Goal: Task Accomplishment & Management: Manage account settings

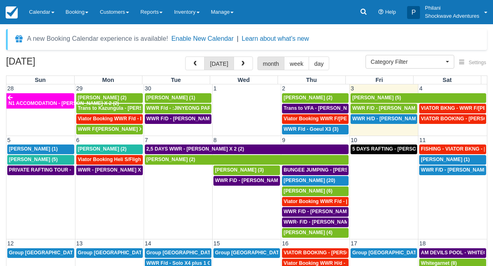
select select
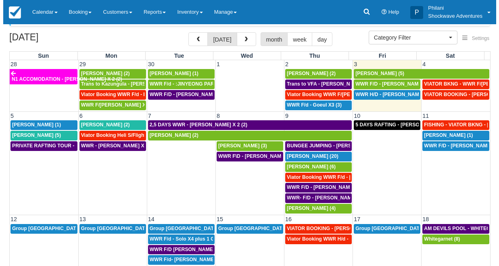
scroll to position [21, 0]
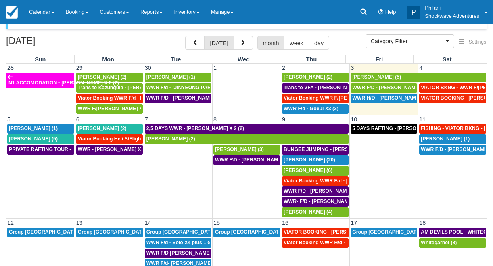
click at [434, 112] on td "VIATOR BOOKING - DAUGHTY MIKE X 2 (2)" at bounding box center [453, 103] width 69 height 21
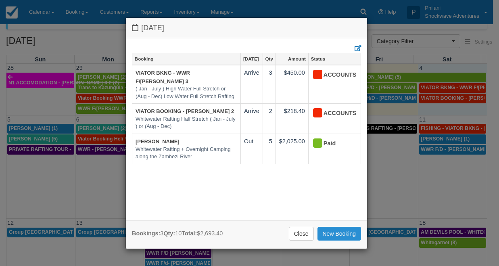
click at [337, 235] on link "New Booking" at bounding box center [340, 234] width 44 height 14
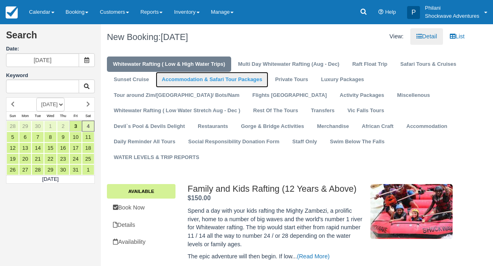
click at [170, 77] on link "Accommodation & Safari Tour Packages" at bounding box center [212, 80] width 113 height 16
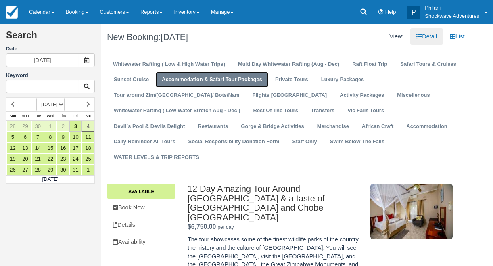
click at [169, 76] on link "Accommodation & Safari Tour Packages" at bounding box center [212, 80] width 113 height 16
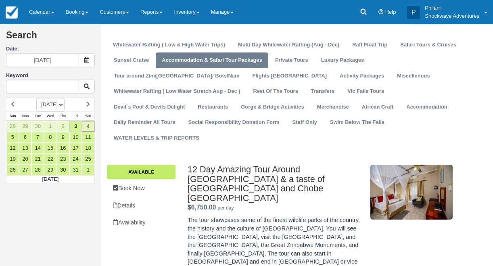
scroll to position [26, 0]
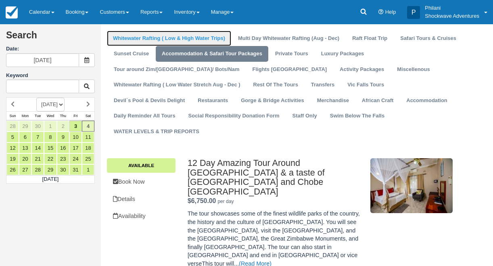
click at [162, 40] on link "Whitewater Rafting ( Low & High Water Trips)" at bounding box center [169, 39] width 124 height 16
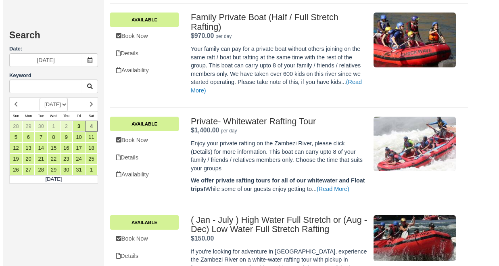
scroll to position [452, 0]
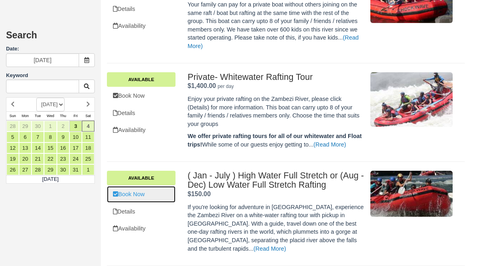
click at [150, 195] on link "Book Now" at bounding box center [141, 194] width 69 height 17
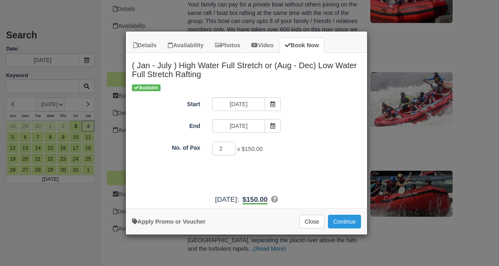
type input "2"
click at [230, 147] on input "2" at bounding box center [223, 149] width 23 height 14
click at [342, 223] on button "Continue" at bounding box center [344, 222] width 33 height 14
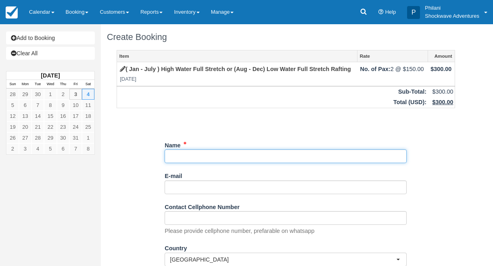
click at [177, 159] on input "Name" at bounding box center [286, 156] width 242 height 14
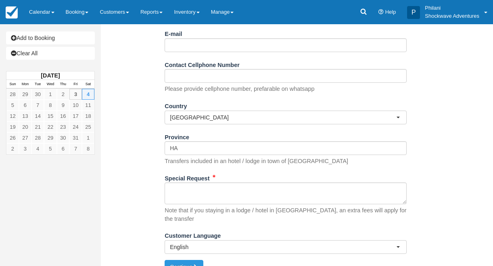
scroll to position [151, 0]
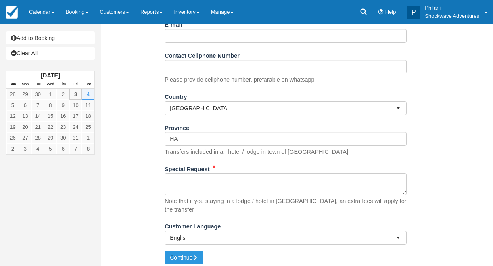
type input "[PERSON_NAME]"
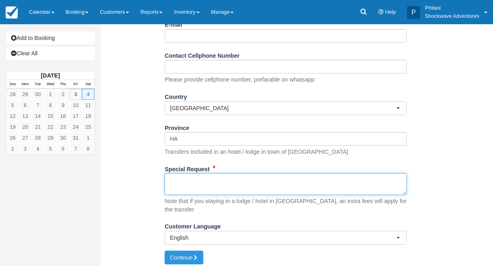
click at [191, 188] on textarea "Special Request" at bounding box center [286, 184] width 242 height 22
click at [203, 188] on textarea "Special Request" at bounding box center [286, 184] width 242 height 22
click at [198, 189] on textarea "Special Request" at bounding box center [286, 184] width 242 height 22
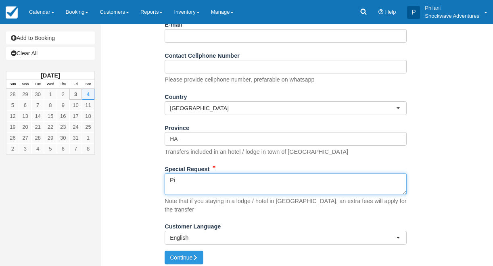
type textarea "P"
type textarea "Shoestrings Agent: Nomatter"
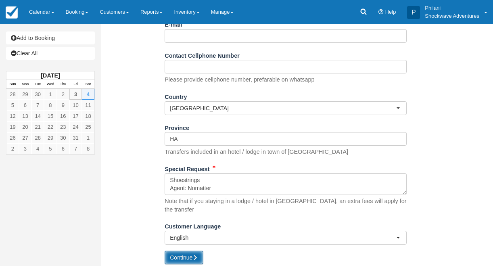
click at [184, 255] on button "Continue" at bounding box center [184, 258] width 39 height 14
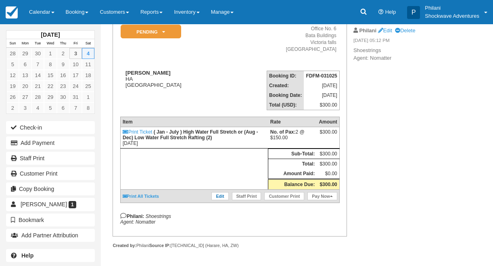
scroll to position [77, 0]
click at [218, 200] on link "Edit" at bounding box center [219, 196] width 17 height 8
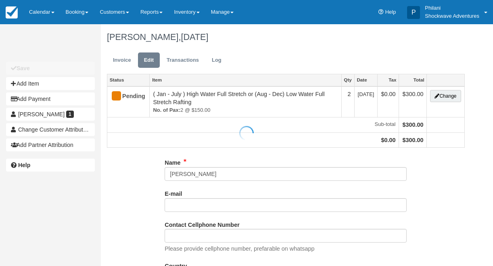
click at [448, 97] on div at bounding box center [246, 133] width 493 height 266
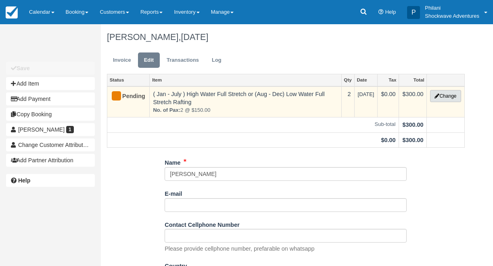
click at [445, 98] on button "Change" at bounding box center [445, 96] width 31 height 12
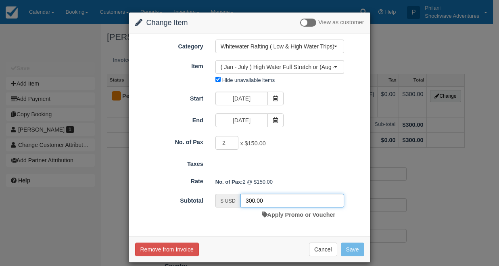
click at [248, 199] on input "300.00" at bounding box center [293, 201] width 104 height 14
type input "220.00"
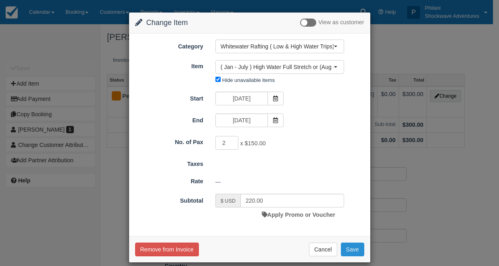
click at [346, 254] on button "Save" at bounding box center [352, 250] width 23 height 14
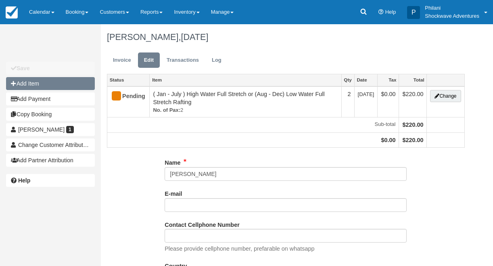
click at [38, 84] on button "Add Item" at bounding box center [50, 83] width 89 height 13
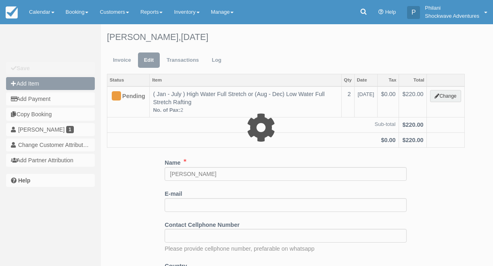
type input "0.00"
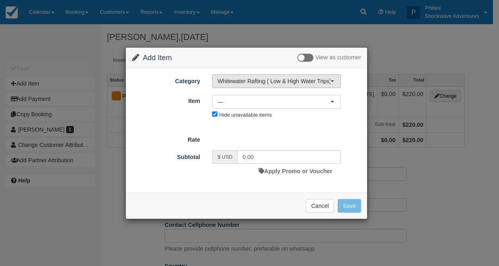
click at [251, 85] on button "Whitewater Rafting ( Low & High Water Trips)" at bounding box center [276, 81] width 129 height 14
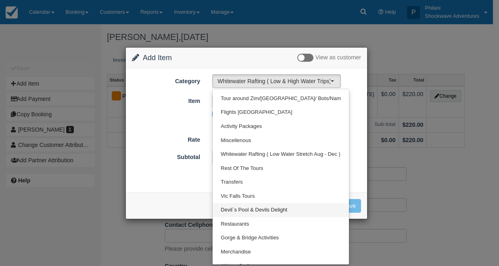
scroll to position [110, 0]
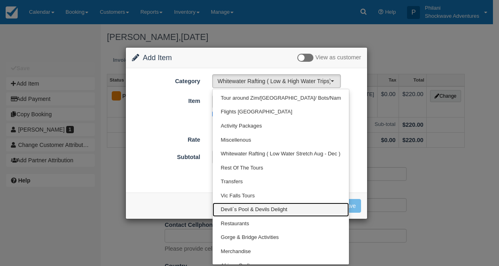
click at [257, 212] on span "Devil`s Pool & Devils Delight" at bounding box center [254, 210] width 67 height 8
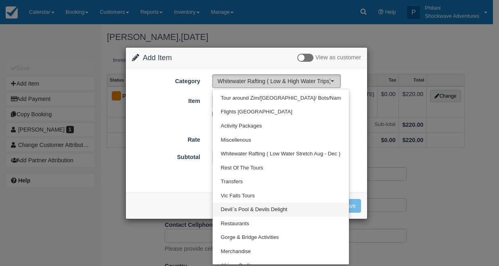
select select "29"
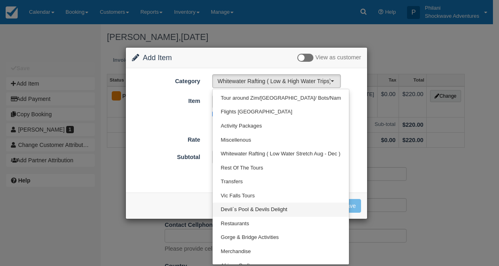
click at [0, 0] on div at bounding box center [0, 0] width 0 height 0
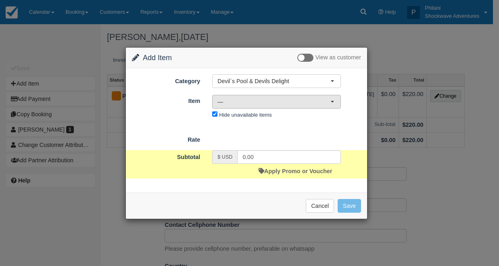
click at [240, 98] on button "—" at bounding box center [276, 102] width 129 height 14
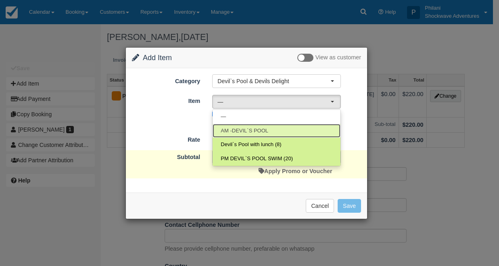
click at [253, 132] on span "AM -DEVIL`S POOL" at bounding box center [245, 131] width 48 height 8
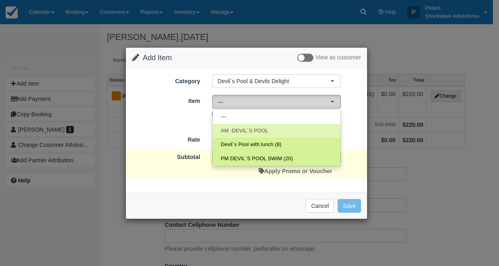
select select "73"
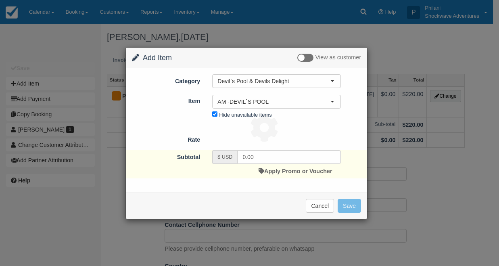
click at [253, 132] on icon at bounding box center [264, 127] width 29 height 29
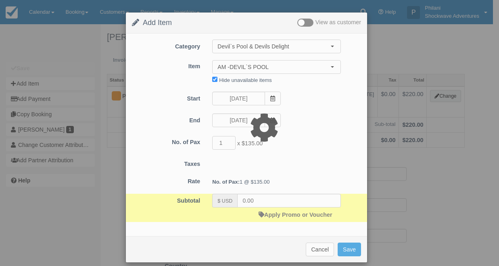
type input "135.00"
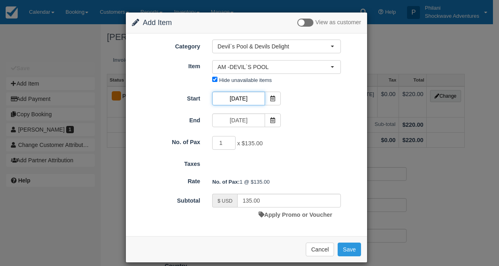
click at [232, 97] on input "10/04/25" at bounding box center [238, 99] width 52 height 14
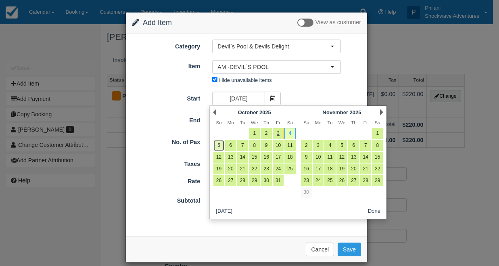
click at [223, 146] on link "5" at bounding box center [218, 145] width 11 height 11
type input "10/05/25"
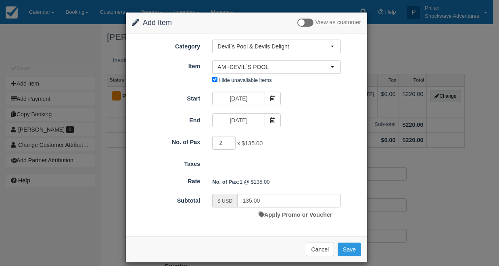
type input "2"
click at [228, 142] on input "2" at bounding box center [223, 143] width 23 height 14
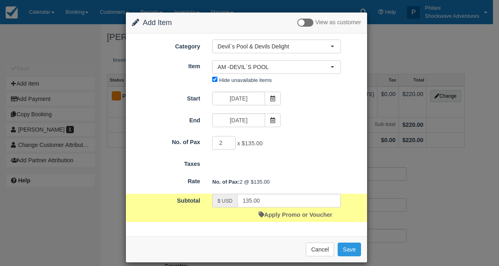
type input "270.00"
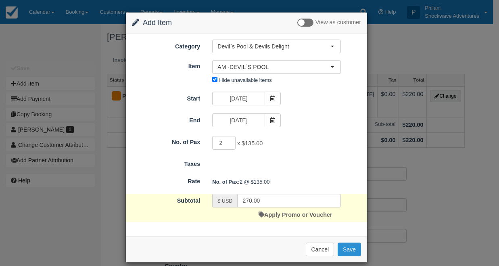
click at [347, 249] on button "Save" at bounding box center [349, 250] width 23 height 14
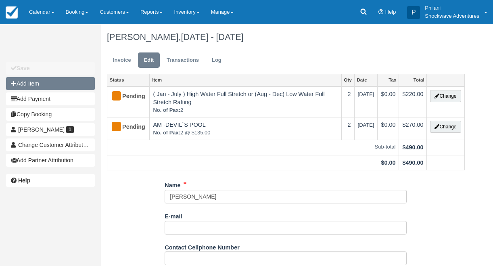
click at [35, 85] on button "Add Item" at bounding box center [50, 83] width 89 height 13
click at [0, 0] on div at bounding box center [0, 0] width 0 height 0
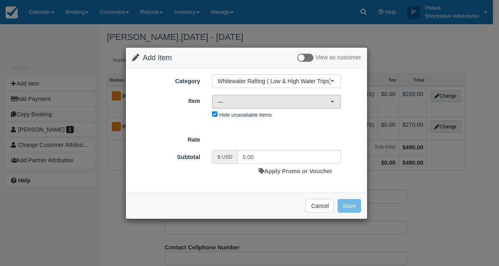
click at [274, 101] on span "—" at bounding box center [274, 102] width 113 height 8
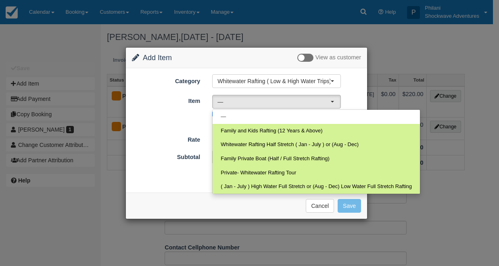
click at [403, 62] on div "Change Item Add Item View as customer Category Whitewater Rafting ( Low & High …" at bounding box center [249, 133] width 499 height 266
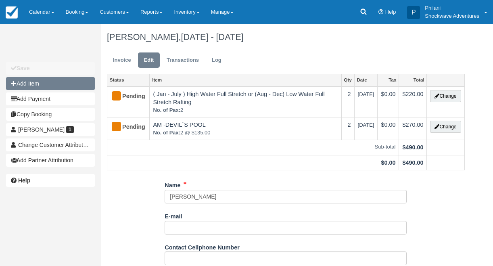
click at [56, 87] on button "Add Item" at bounding box center [50, 83] width 89 height 13
click at [0, 0] on div at bounding box center [0, 0] width 0 height 0
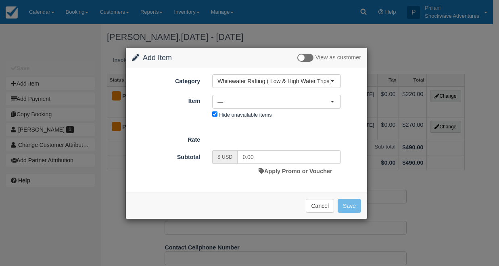
click at [427, 187] on div "Change Item Add Item View as customer Category Whitewater Rafting ( Low & High …" at bounding box center [249, 133] width 499 height 266
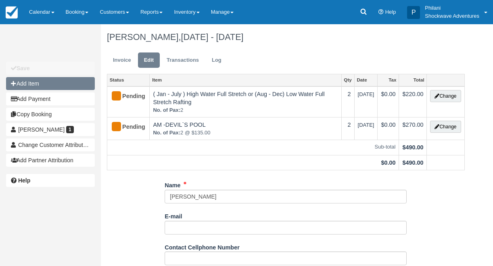
click at [43, 85] on button "Add Item" at bounding box center [50, 83] width 89 height 13
click at [0, 0] on div at bounding box center [0, 0] width 0 height 0
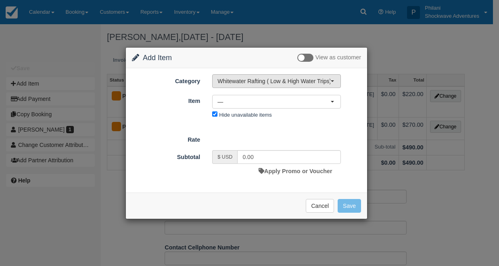
click at [260, 81] on span "Whitewater Rafting ( Low & High Water Trips)" at bounding box center [274, 81] width 113 height 8
click at [277, 82] on span "Whitewater Rafting ( Low & High Water Trips)" at bounding box center [274, 81] width 113 height 8
click at [258, 82] on span "Whitewater Rafting ( Low & High Water Trips)" at bounding box center [274, 81] width 113 height 8
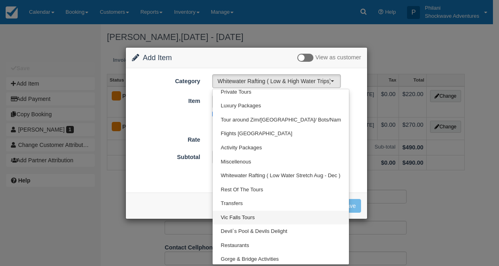
scroll to position [89, 0]
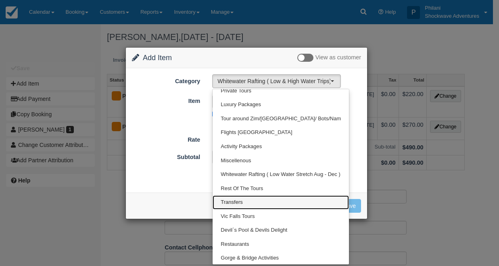
click at [245, 203] on link "Transfers" at bounding box center [281, 202] width 136 height 14
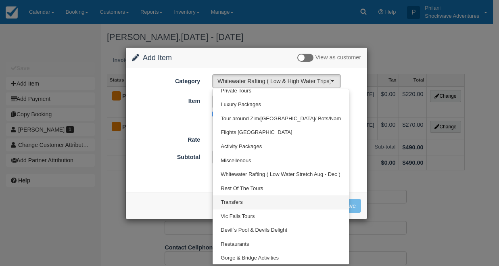
click at [0, 0] on div at bounding box center [0, 0] width 0 height 0
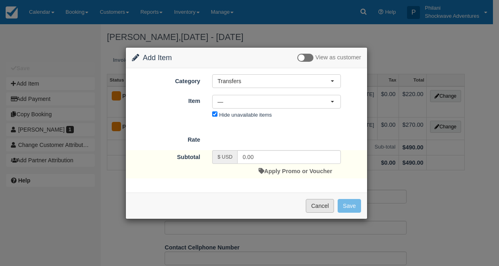
click at [323, 207] on button "Cancel" at bounding box center [320, 206] width 28 height 14
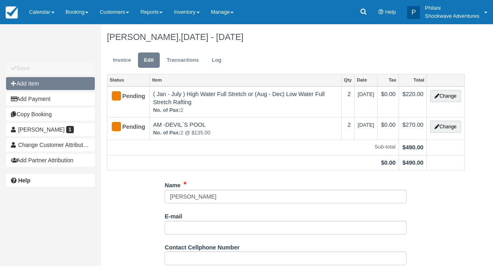
click at [47, 83] on button "Add Item" at bounding box center [50, 83] width 89 height 13
click at [0, 0] on div at bounding box center [0, 0] width 0 height 0
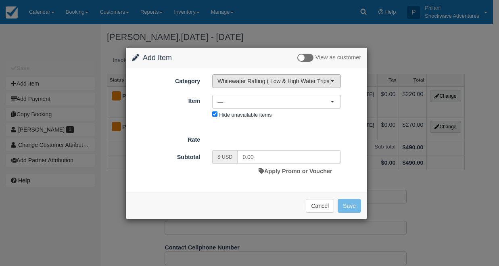
click at [284, 84] on span "Whitewater Rafting ( Low & High Water Trips)" at bounding box center [274, 81] width 113 height 8
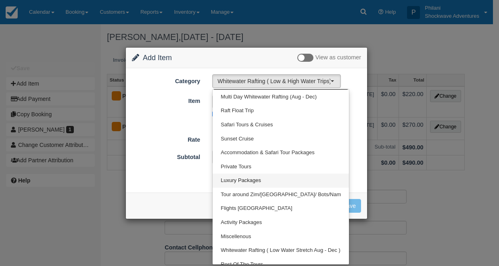
scroll to position [14, 0]
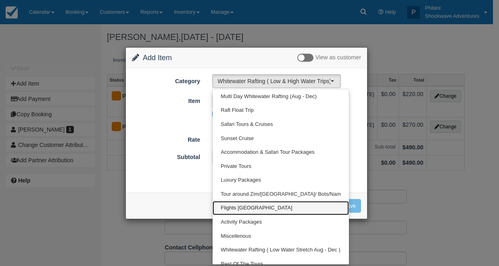
click at [245, 209] on span "Flights [GEOGRAPHIC_DATA]" at bounding box center [256, 208] width 71 height 8
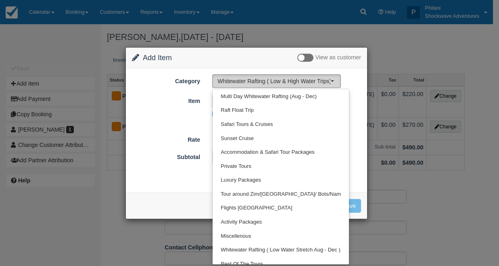
select select "17"
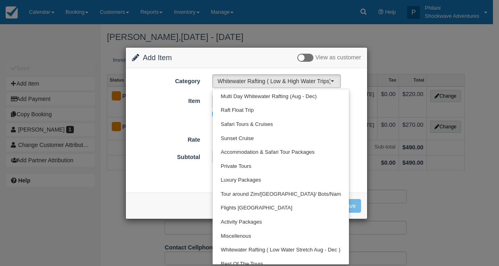
click at [0, 0] on div at bounding box center [0, 0] width 0 height 0
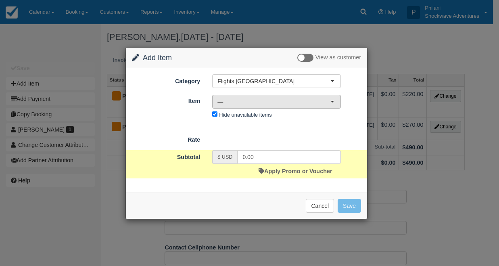
click at [241, 104] on span "—" at bounding box center [274, 102] width 113 height 8
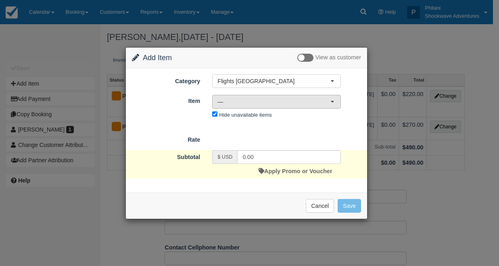
click at [240, 103] on span "—" at bounding box center [274, 102] width 113 height 8
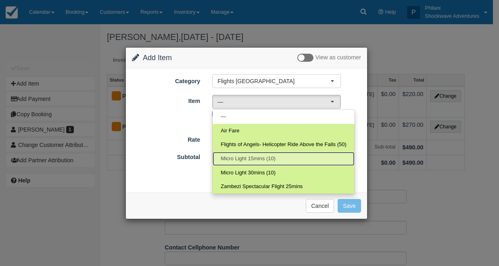
click at [247, 158] on span "Micro Light 15mins (10)" at bounding box center [248, 159] width 55 height 8
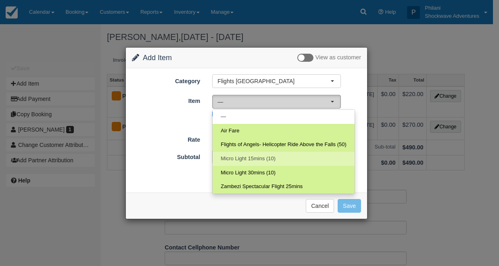
select select "95"
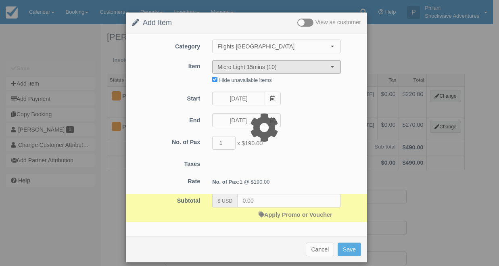
type input "190.00"
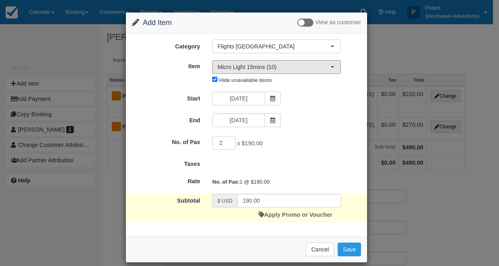
click at [227, 141] on input "2" at bounding box center [223, 143] width 23 height 14
type input "3"
click at [227, 141] on input "3" at bounding box center [223, 143] width 23 height 14
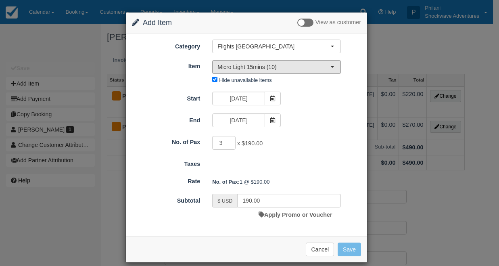
type input "570.00"
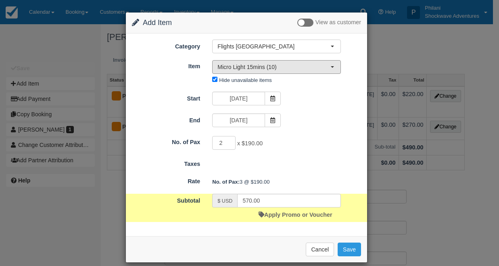
type input "2"
click at [228, 146] on input "2" at bounding box center [223, 143] width 23 height 14
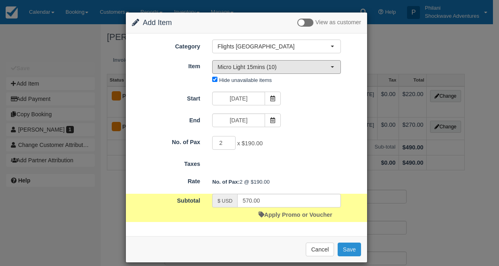
type input "380.00"
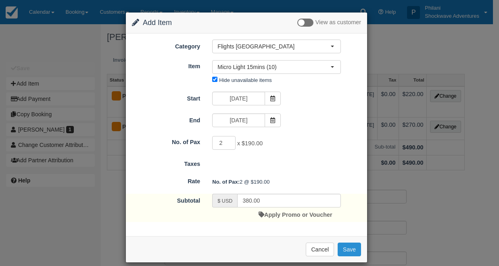
click at [352, 250] on button "Save" at bounding box center [349, 250] width 23 height 14
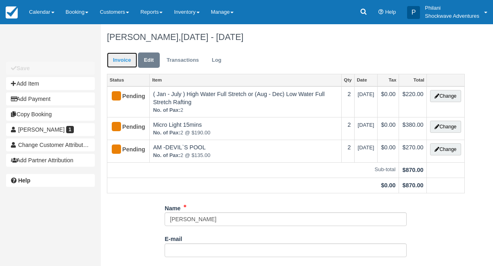
click at [118, 57] on link "Invoice" at bounding box center [122, 60] width 30 height 16
click at [118, 56] on link "Invoice" at bounding box center [122, 60] width 30 height 16
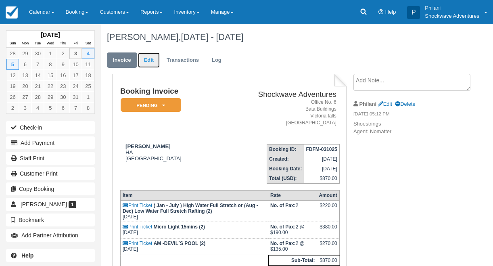
click at [157, 61] on link "Edit" at bounding box center [149, 60] width 22 height 16
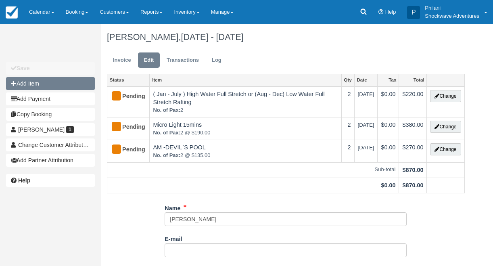
click at [40, 86] on button "Add Item" at bounding box center [50, 83] width 89 height 13
click at [0, 0] on div at bounding box center [0, 0] width 0 height 0
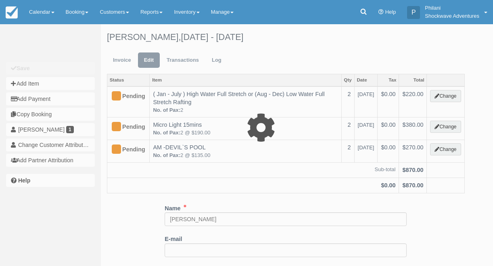
type input "0.00"
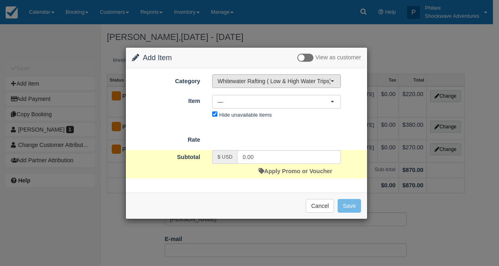
click at [230, 85] on span "Whitewater Rafting ( Low & High Water Trips)" at bounding box center [274, 81] width 113 height 8
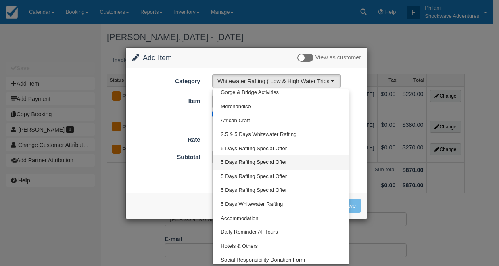
scroll to position [252, 0]
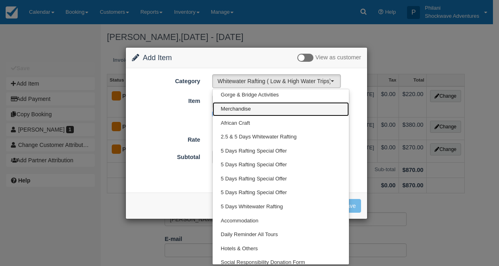
click at [247, 110] on span "Merchandise" at bounding box center [236, 109] width 30 height 8
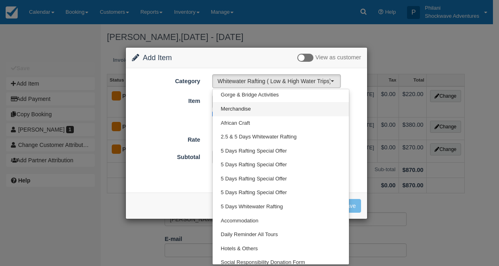
click at [0, 0] on div at bounding box center [0, 0] width 0 height 0
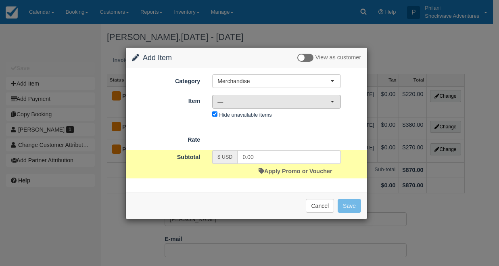
click at [244, 101] on span "—" at bounding box center [274, 102] width 113 height 8
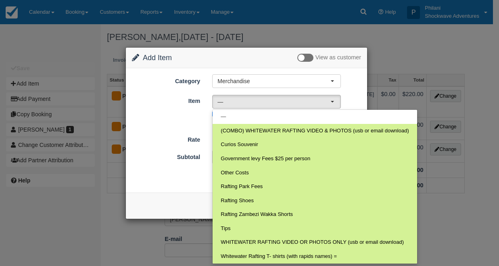
click at [461, 217] on div "Change Item Add Item View as customer Category Merchandise Whitewater Rafting (…" at bounding box center [249, 133] width 499 height 266
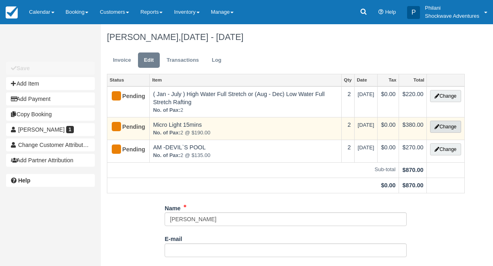
click at [443, 129] on button "Change" at bounding box center [445, 127] width 31 height 12
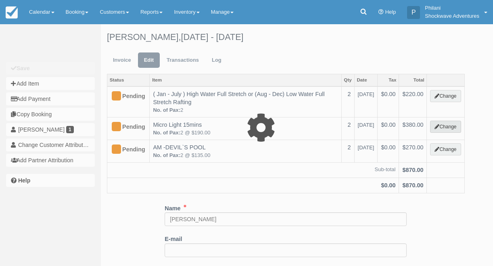
select select "17"
type input "380.00"
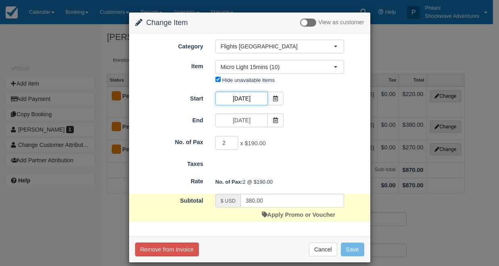
click at [249, 100] on input "10/04/25" at bounding box center [242, 99] width 52 height 14
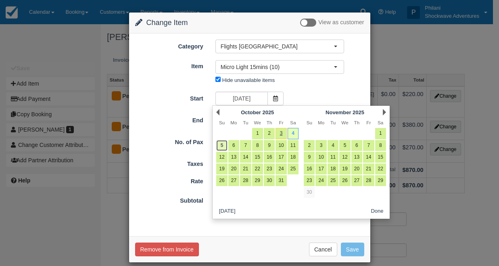
click at [227, 147] on link "5" at bounding box center [221, 145] width 11 height 11
type input "10/05/25"
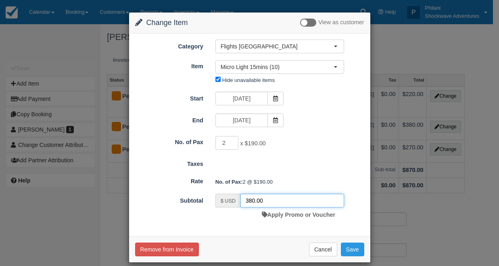
click at [252, 199] on input "380.00" at bounding box center [293, 201] width 104 height 14
type input "392.00"
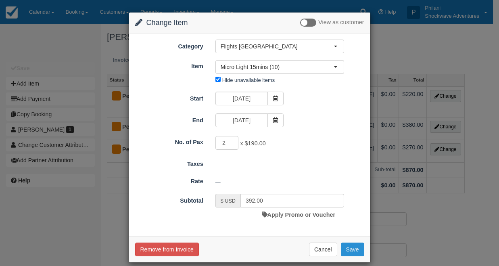
click at [352, 254] on button "Save" at bounding box center [352, 250] width 23 height 14
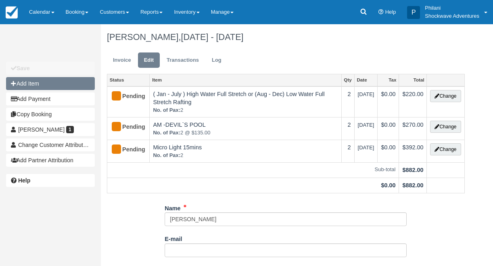
click at [47, 85] on button "Add Item" at bounding box center [50, 83] width 89 height 13
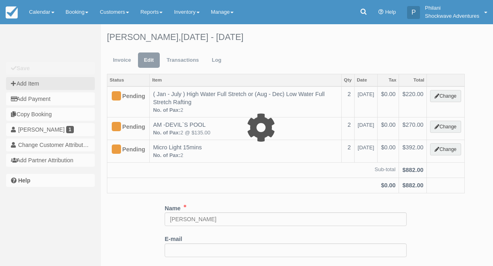
type input "0.00"
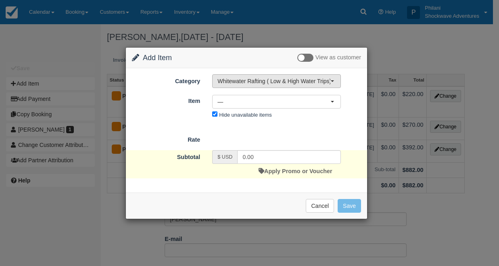
click at [249, 85] on span "Whitewater Rafting ( Low & High Water Trips)" at bounding box center [274, 81] width 113 height 8
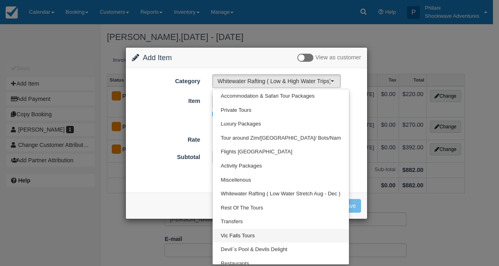
scroll to position [75, 0]
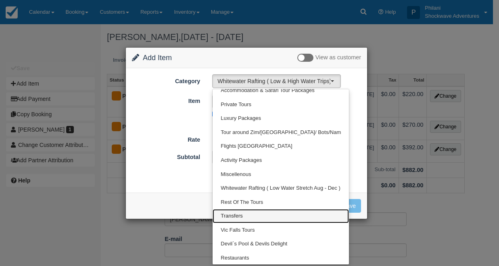
click at [246, 216] on link "Transfers" at bounding box center [281, 216] width 136 height 14
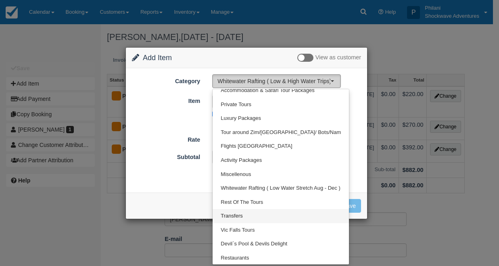
select select "25"
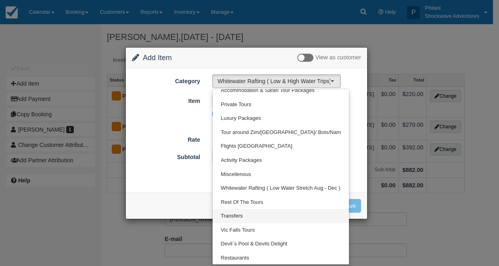
click at [0, 0] on div at bounding box center [0, 0] width 0 height 0
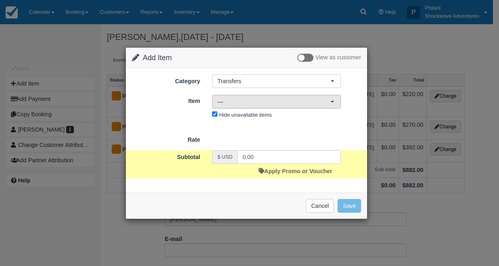
click at [260, 104] on span "—" at bounding box center [274, 102] width 113 height 8
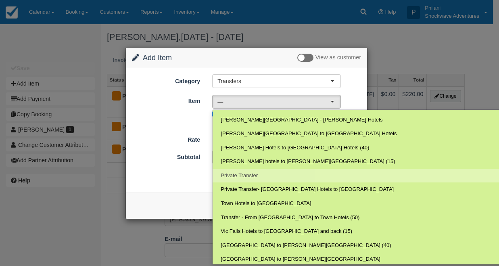
scroll to position [55, 0]
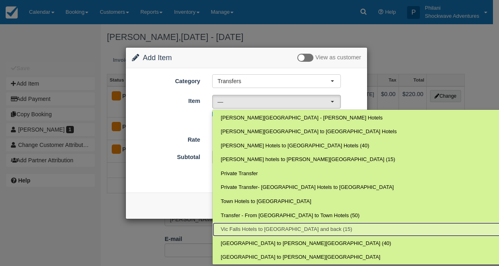
click at [285, 234] on link "Vic Falls Hotels to Devil`s Pool and back (15)" at bounding box center [371, 229] width 317 height 14
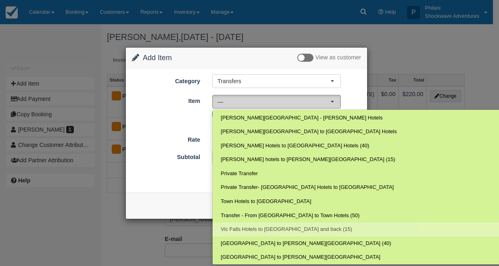
select select "77"
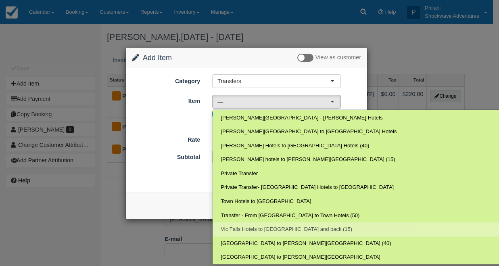
click at [0, 0] on div at bounding box center [0, 0] width 0 height 0
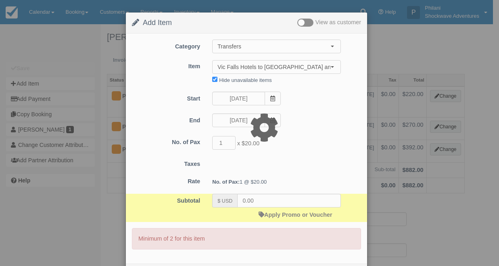
type input "20.00"
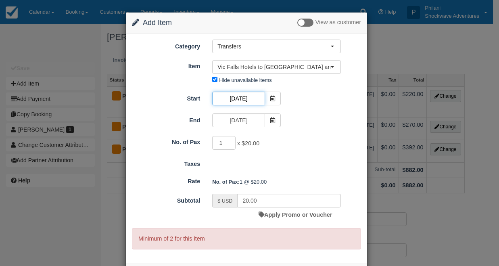
click at [236, 99] on input "10/04/25" at bounding box center [238, 99] width 52 height 14
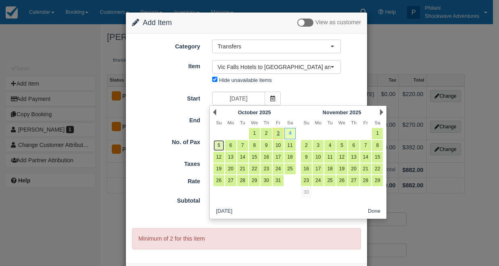
click at [217, 146] on link "5" at bounding box center [218, 145] width 11 height 11
type input "10/05/25"
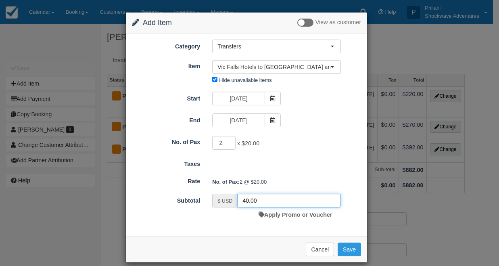
click at [244, 200] on input "40.00" at bounding box center [289, 201] width 104 height 14
type input "30.00"
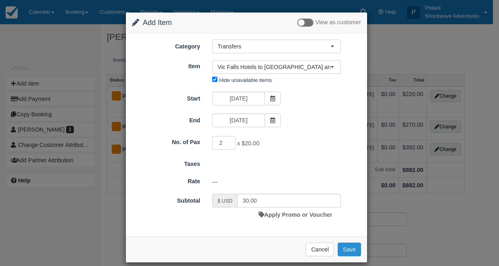
click at [348, 249] on button "Save" at bounding box center [349, 250] width 23 height 14
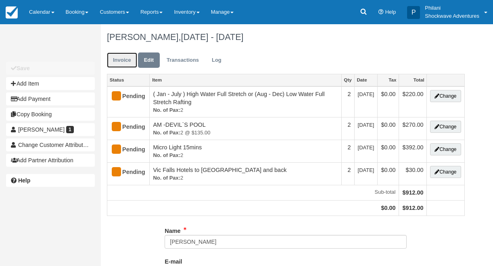
click at [127, 58] on link "Invoice" at bounding box center [122, 60] width 30 height 16
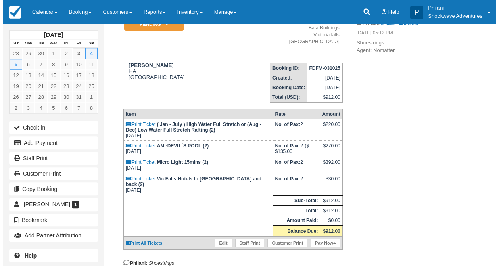
scroll to position [97, 0]
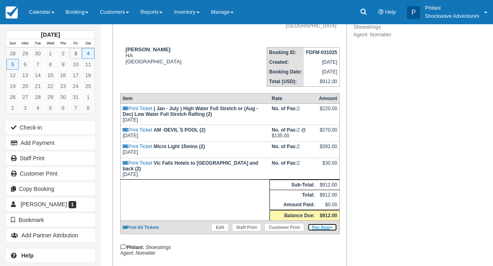
click at [324, 231] on link "Pay Now" at bounding box center [322, 227] width 29 height 8
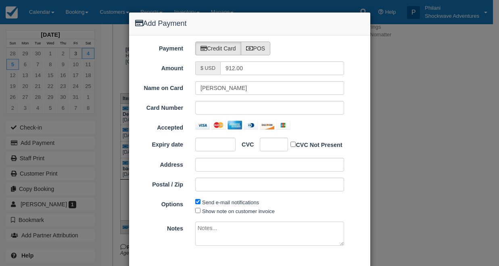
click at [259, 52] on label "POS" at bounding box center [256, 49] width 30 height 14
radio input "true"
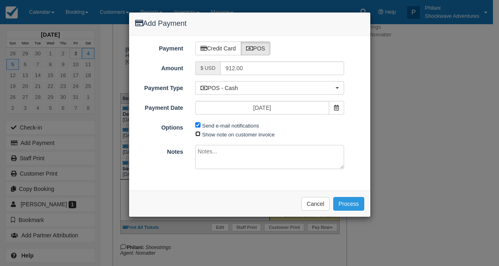
click at [197, 136] on input "Show note on customer invoice" at bounding box center [197, 133] width 5 height 5
checkbox input "true"
click at [199, 124] on input "Send e-mail notifications" at bounding box center [197, 124] width 5 height 5
checkbox input "false"
click at [209, 148] on textarea at bounding box center [269, 157] width 149 height 24
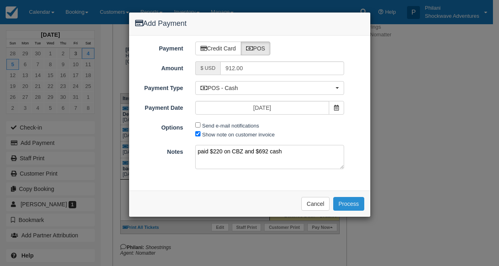
type textarea "paid $220 on CBZ and $692 cash"
click at [347, 201] on button "Process" at bounding box center [348, 204] width 31 height 14
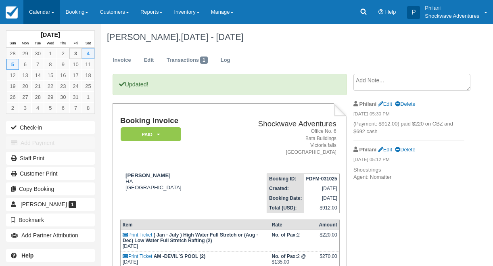
click at [46, 13] on link "Calendar" at bounding box center [41, 12] width 37 height 24
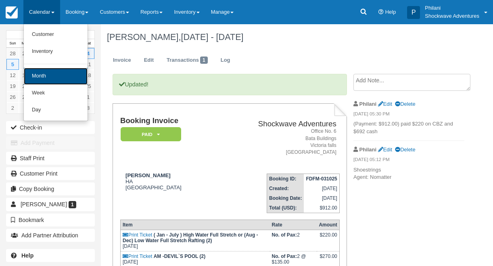
click at [50, 73] on link "Month" at bounding box center [56, 76] width 64 height 17
click at [50, 73] on link "15" at bounding box center [50, 75] width 13 height 11
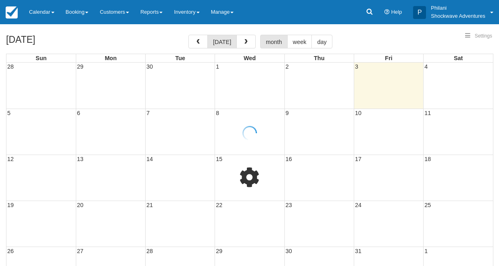
select select
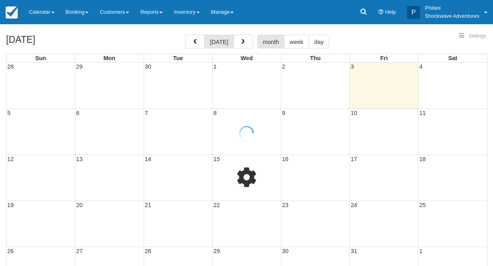
select select
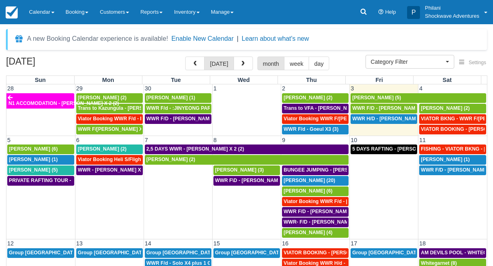
click at [425, 90] on td "4" at bounding box center [453, 88] width 69 height 8
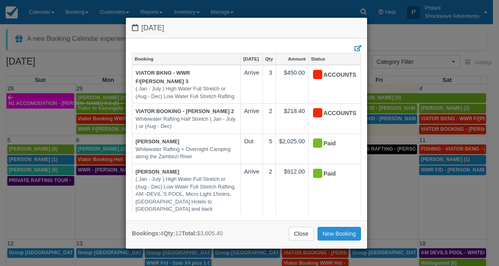
click at [337, 233] on link "New Booking" at bounding box center [340, 234] width 44 height 14
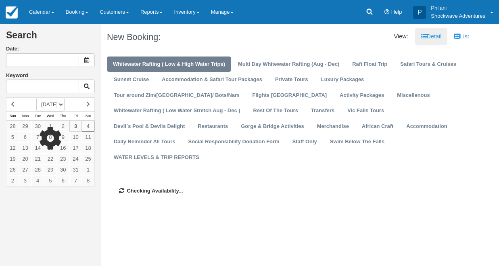
type input "[DATE]"
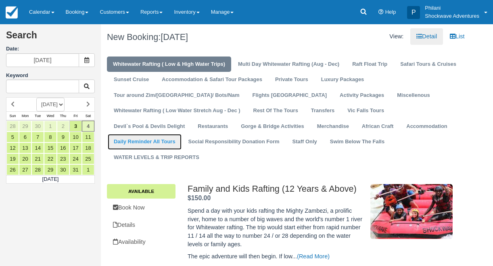
click at [143, 142] on link "Daily Reminder All Tours" at bounding box center [145, 142] width 74 height 16
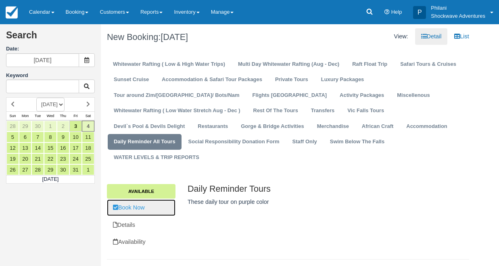
click at [151, 207] on link "Book Now" at bounding box center [141, 207] width 69 height 17
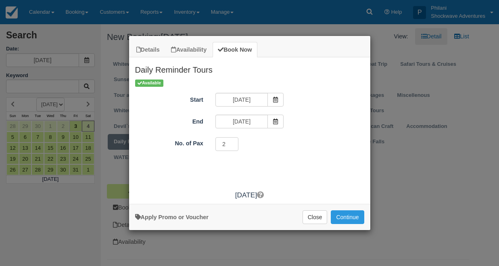
click at [234, 143] on input "2" at bounding box center [227, 144] width 23 height 14
click at [234, 143] on input "3" at bounding box center [227, 144] width 23 height 14
type input "2"
click at [232, 147] on input "2" at bounding box center [227, 144] width 23 height 14
click at [343, 217] on button "Continue" at bounding box center [347, 217] width 33 height 14
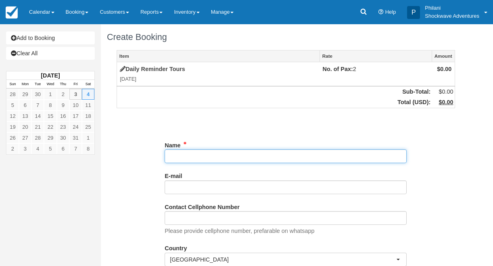
click at [195, 157] on input "Name" at bounding box center [286, 156] width 242 height 14
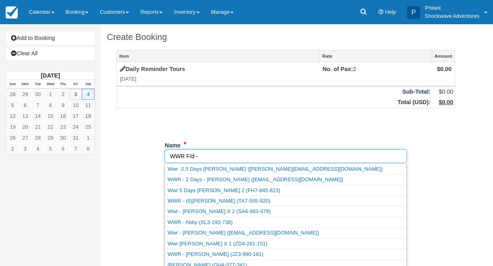
click at [197, 162] on input "Name" at bounding box center [286, 156] width 242 height 14
click at [198, 155] on input "Name" at bounding box center [286, 156] width 242 height 14
drag, startPoint x: 193, startPoint y: 158, endPoint x: 201, endPoint y: 170, distance: 14.0
click at [193, 163] on input "Name" at bounding box center [286, 156] width 242 height 14
click at [193, 176] on link "WWR - 2 Days - Mark Loomis (mmloomis1@gmail.com)" at bounding box center [285, 179] width 241 height 10
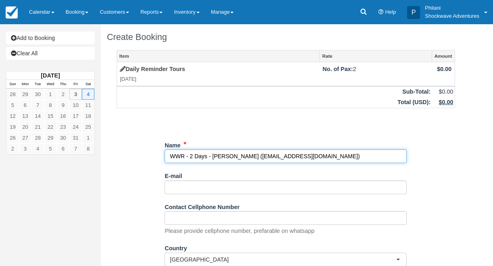
type input "WWR - 2 Days - [PERSON_NAME]"
type input "[EMAIL_ADDRESS][DOMAIN_NAME]"
select select "US"
select select
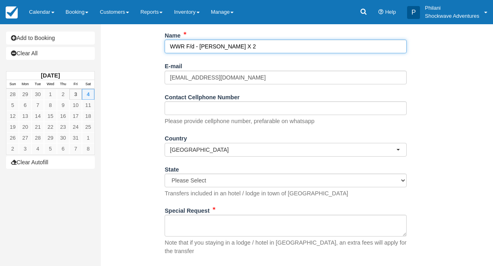
scroll to position [151, 0]
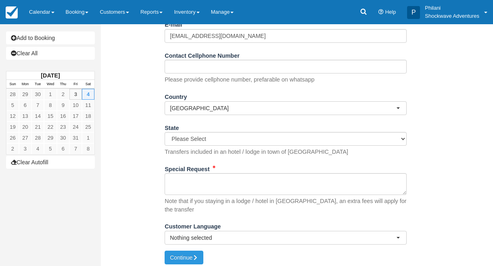
type input "WWR F/d - [PERSON_NAME] X 2"
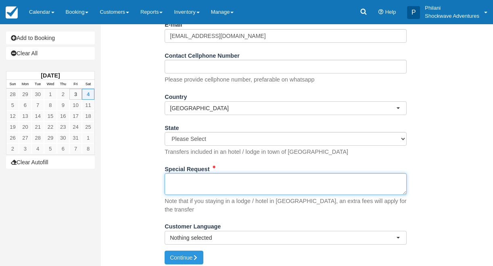
click at [218, 185] on textarea "Special Request" at bounding box center [286, 184] width 242 height 22
click at [219, 185] on textarea "Special Request" at bounding box center [286, 184] width 242 height 22
type textarea "Pickup 0750hrs from Shoestrings"
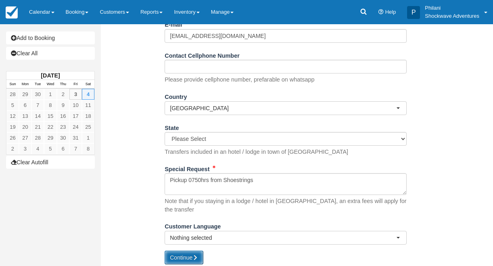
click at [185, 255] on button "Continue" at bounding box center [184, 258] width 39 height 14
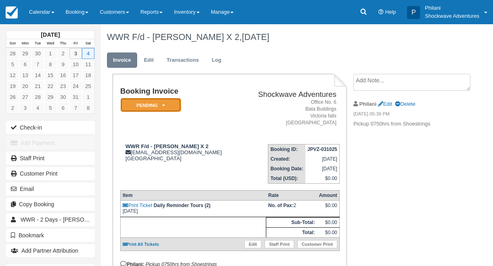
click at [171, 106] on em "Pending" at bounding box center [151, 105] width 61 height 14
click at [170, 106] on em "Pending" at bounding box center [151, 105] width 61 height 14
click at [163, 105] on icon at bounding box center [163, 105] width 3 height 5
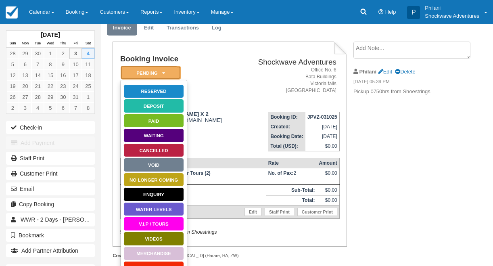
scroll to position [61, 0]
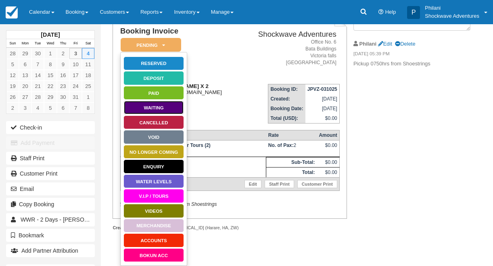
click at [166, 107] on link "Waiting" at bounding box center [153, 107] width 61 height 14
click at [166, 101] on div "WWR F/d - [PERSON_NAME] X 2 [EMAIL_ADDRESS][DOMAIN_NAME] [GEOGRAPHIC_DATA]" at bounding box center [180, 92] width 120 height 18
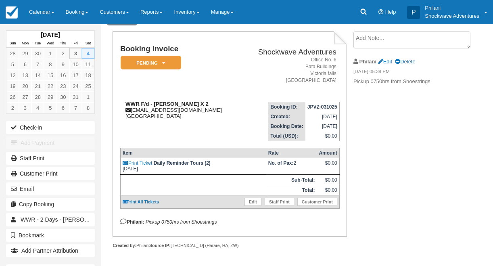
scroll to position [49, 0]
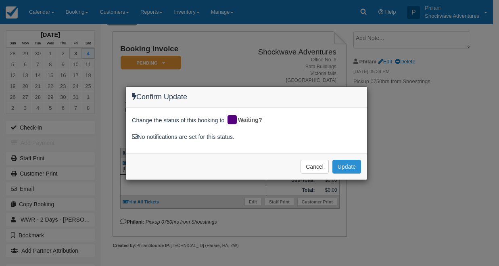
click at [341, 166] on button "Update" at bounding box center [347, 167] width 29 height 14
click at [0, 0] on span "Please wait" at bounding box center [0, 0] width 0 height 0
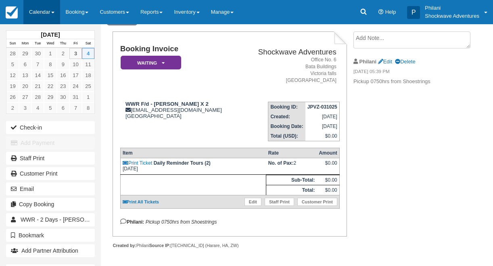
click at [45, 17] on link "Calendar" at bounding box center [41, 12] width 37 height 24
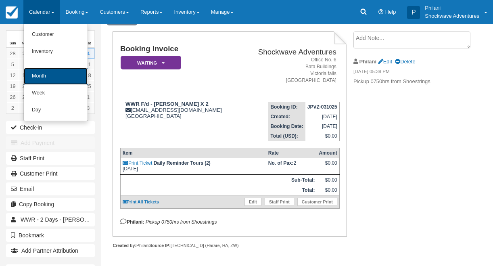
click at [42, 73] on link "Month" at bounding box center [56, 76] width 64 height 17
click at [42, 73] on link "14" at bounding box center [37, 75] width 13 height 11
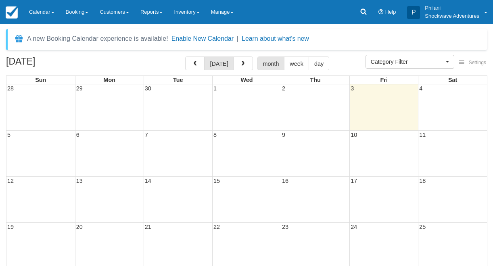
select select
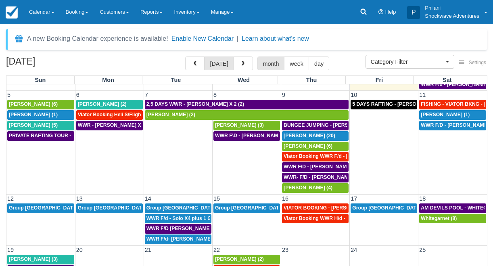
click at [46, 166] on td "PRIVATE RAFTING TOUR - [PERSON_NAME] X 5 (5)" at bounding box center [40, 162] width 69 height 63
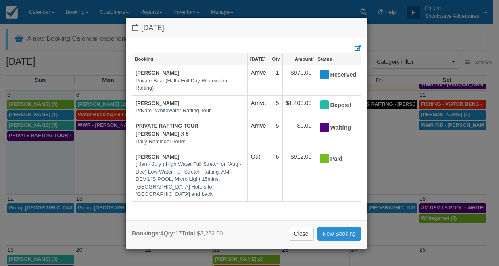
click at [330, 232] on link "New Booking" at bounding box center [340, 234] width 44 height 14
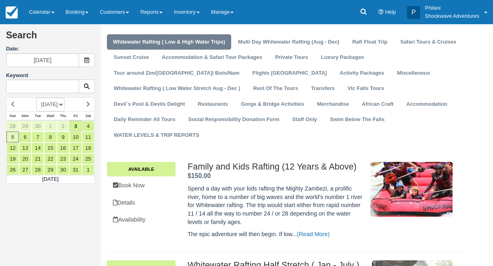
scroll to position [26, 0]
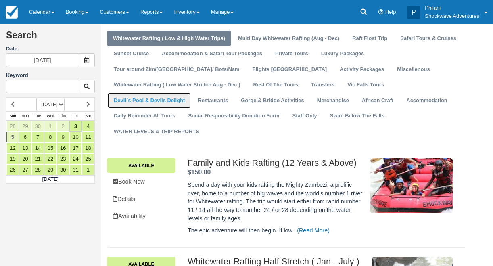
click at [148, 101] on link "Devil`s Pool & Devils Delight" at bounding box center [149, 101] width 83 height 16
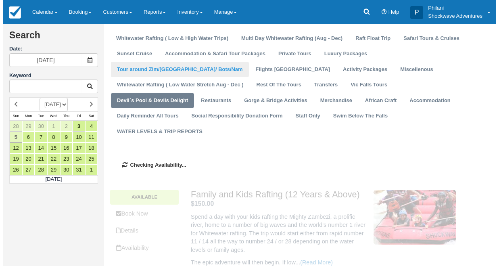
scroll to position [0, 0]
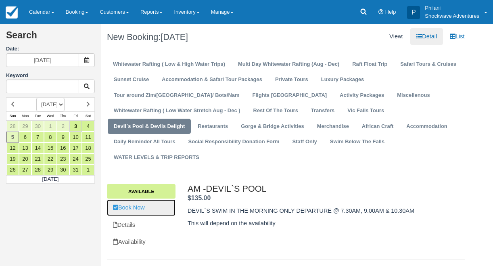
click at [140, 211] on link "Book Now" at bounding box center [141, 207] width 69 height 17
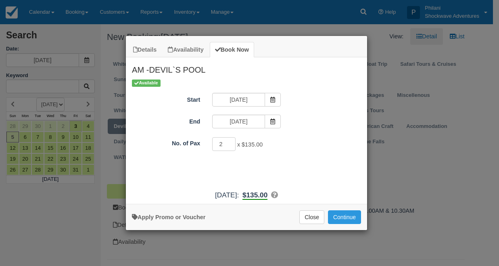
type input "2"
click at [229, 143] on input "2" at bounding box center [223, 144] width 23 height 14
click at [350, 222] on button "Continue" at bounding box center [344, 217] width 33 height 14
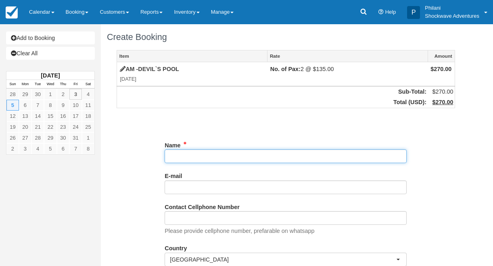
click at [199, 158] on input "Name" at bounding box center [286, 156] width 242 height 14
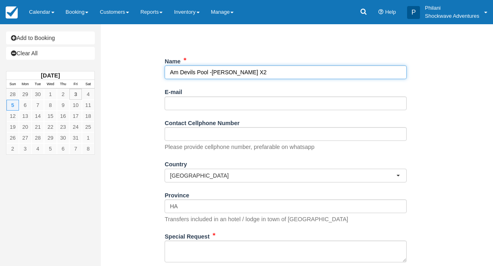
scroll to position [151, 0]
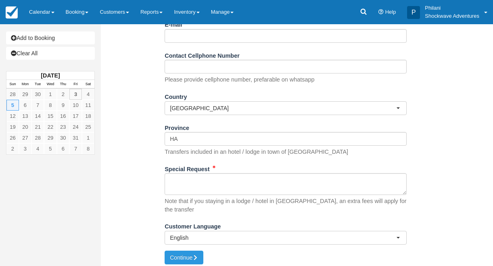
type input "Am Devils Pool -[PERSON_NAME] X2"
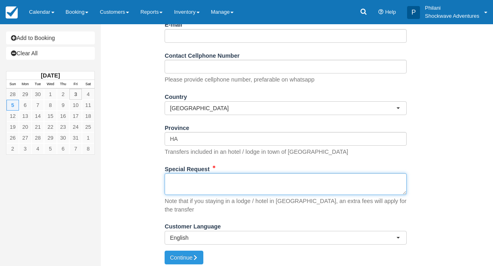
click at [207, 193] on textarea "Special Request" at bounding box center [286, 184] width 242 height 22
type textarea "booked for 1030hrs"
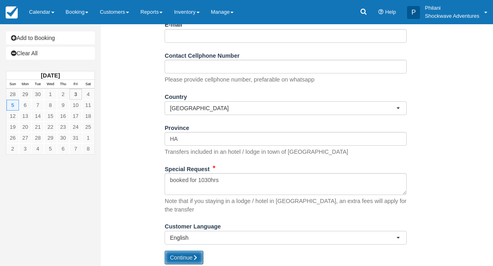
click at [183, 252] on button "Continue" at bounding box center [184, 258] width 39 height 14
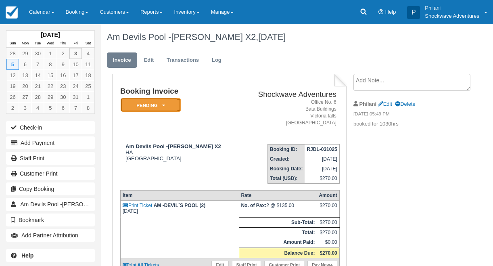
click at [161, 107] on em "Pending" at bounding box center [151, 105] width 61 height 14
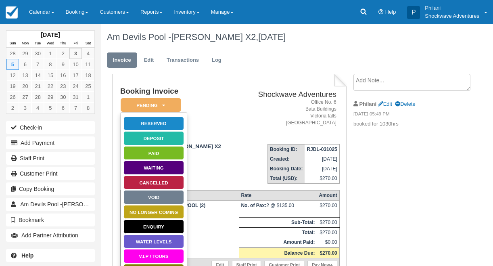
click at [397, 164] on div "Booking Invoice Pending   Reserved Deposit Paid Waiting Cancelled Void NO LONGE…" at bounding box center [286, 201] width 370 height 255
click at [150, 196] on link "Void" at bounding box center [153, 197] width 61 height 14
click at [150, 196] on th "Item" at bounding box center [179, 195] width 119 height 10
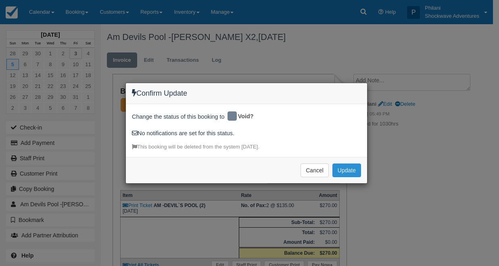
drag, startPoint x: 350, startPoint y: 177, endPoint x: 345, endPoint y: 180, distance: 5.4
click at [345, 180] on div "Cancel Update Please wait" at bounding box center [246, 170] width 241 height 26
click at [346, 172] on button "Update" at bounding box center [347, 170] width 29 height 14
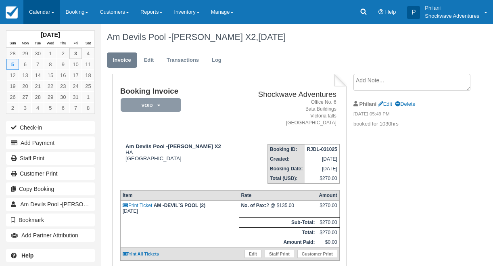
click at [46, 14] on link "Calendar" at bounding box center [41, 12] width 37 height 24
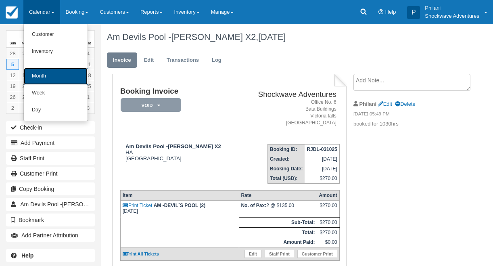
click at [41, 77] on link "Month" at bounding box center [56, 76] width 64 height 17
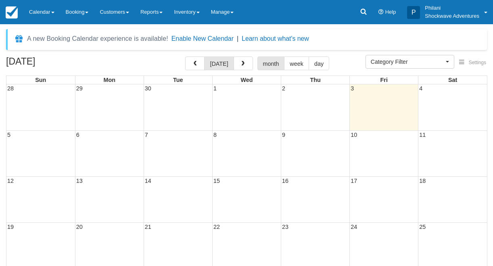
select select
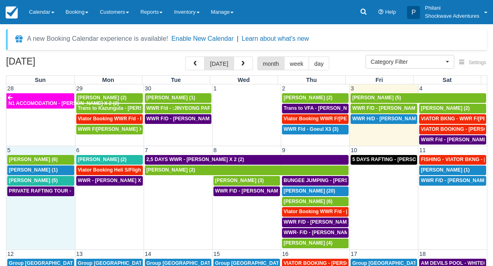
click at [37, 210] on td "PRIVATE RAFTING TOUR - [PERSON_NAME] X 5 (5)" at bounding box center [40, 217] width 69 height 63
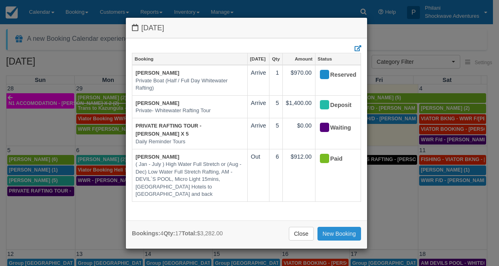
click at [337, 239] on link "New Booking" at bounding box center [340, 234] width 44 height 14
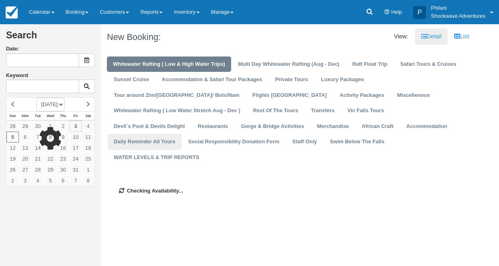
type input "[DATE]"
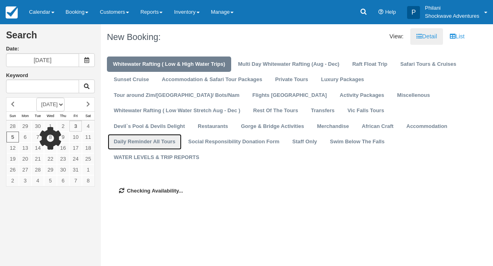
click at [150, 142] on link "Daily Reminder All Tours" at bounding box center [145, 142] width 74 height 16
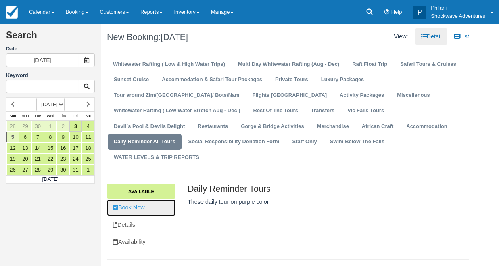
click at [148, 206] on link "Book Now" at bounding box center [141, 207] width 69 height 17
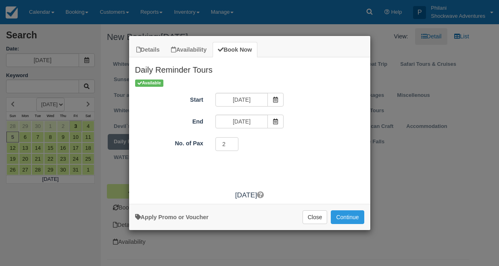
click at [233, 142] on input "2" at bounding box center [227, 144] width 23 height 14
click at [233, 142] on input "3" at bounding box center [227, 144] width 23 height 14
type input "2"
click at [231, 147] on input "2" at bounding box center [227, 144] width 23 height 14
click at [347, 219] on button "Continue" at bounding box center [347, 217] width 33 height 14
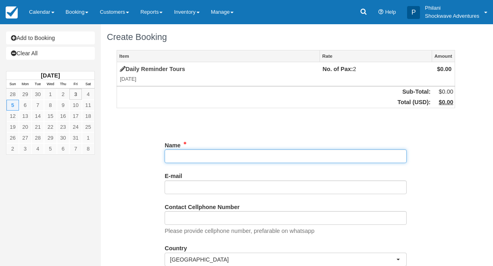
click at [199, 159] on input "Name" at bounding box center [286, 156] width 242 height 14
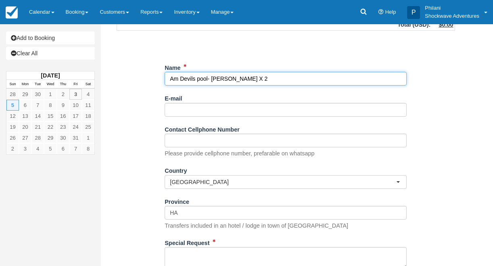
scroll to position [151, 0]
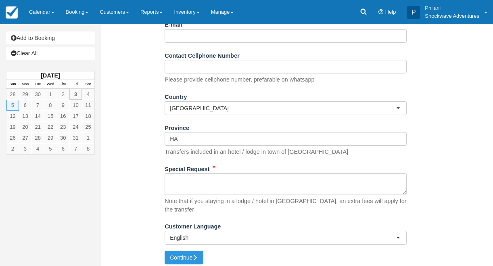
type input "Am Devils pool- [PERSON_NAME] X 2"
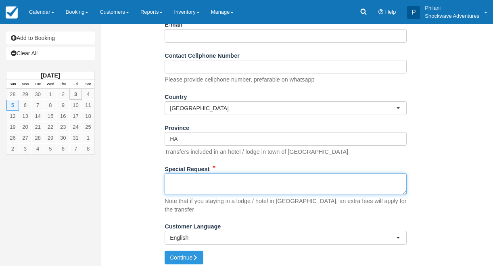
click at [209, 184] on textarea "Special Request" at bounding box center [286, 184] width 242 height 22
type textarea "booked for 1030hrs"
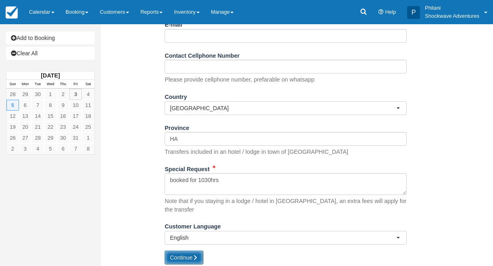
click at [182, 255] on button "Continue" at bounding box center [184, 258] width 39 height 14
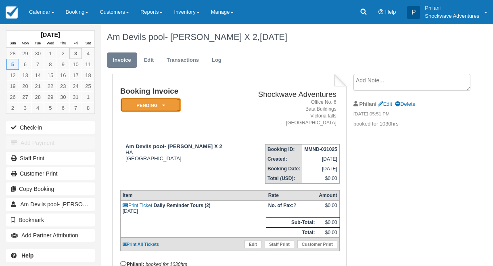
click at [161, 102] on em "Pending" at bounding box center [151, 105] width 61 height 14
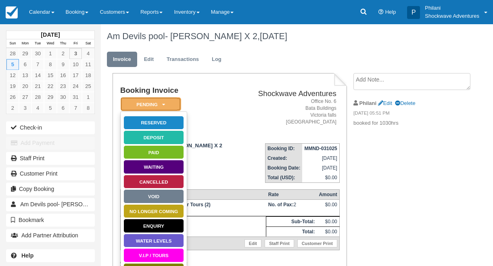
scroll to position [61, 0]
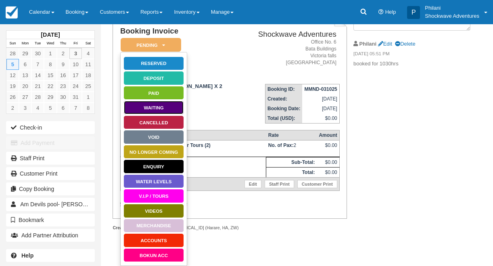
click at [139, 106] on link "Waiting" at bounding box center [153, 107] width 61 height 14
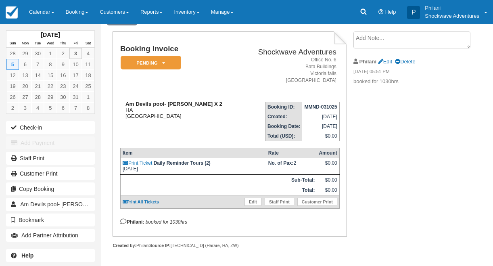
scroll to position [49, 0]
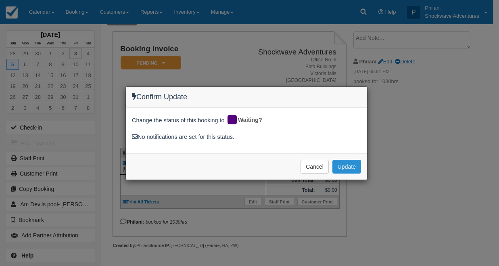
click at [355, 168] on button "Update" at bounding box center [347, 167] width 29 height 14
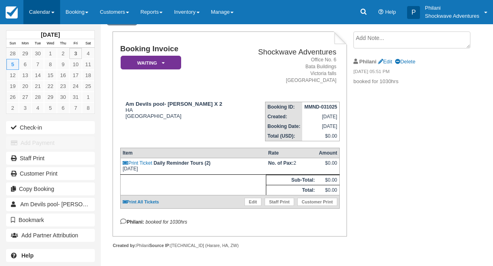
click at [36, 8] on link "Calendar" at bounding box center [41, 12] width 37 height 24
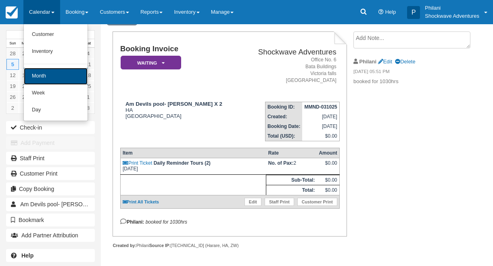
click at [50, 71] on link "Month" at bounding box center [56, 76] width 64 height 17
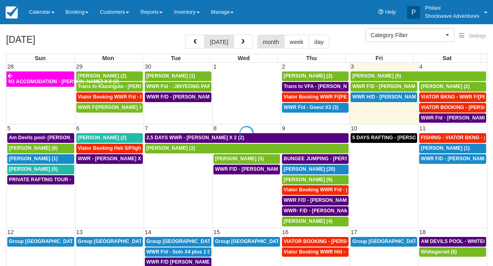
select select
